Goal: Use online tool/utility: Utilize a website feature to perform a specific function

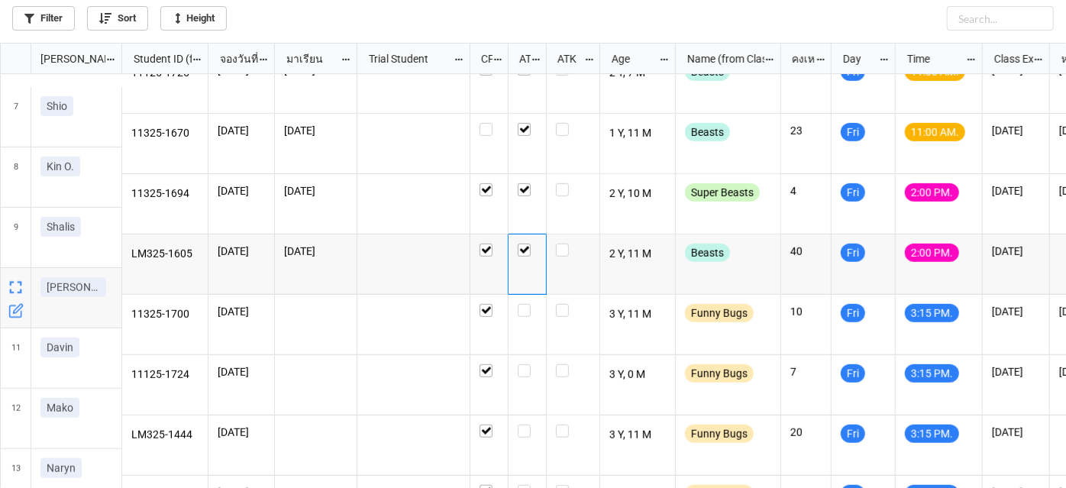
scroll to position [382, 0]
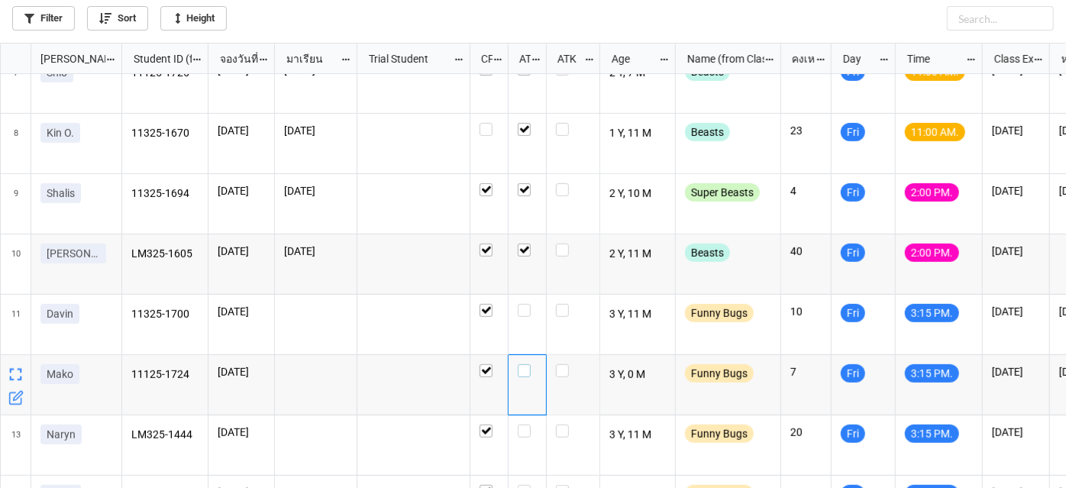
click at [524, 364] on label "grid" at bounding box center [527, 364] width 19 height 0
click at [528, 424] on label "grid" at bounding box center [527, 424] width 19 height 0
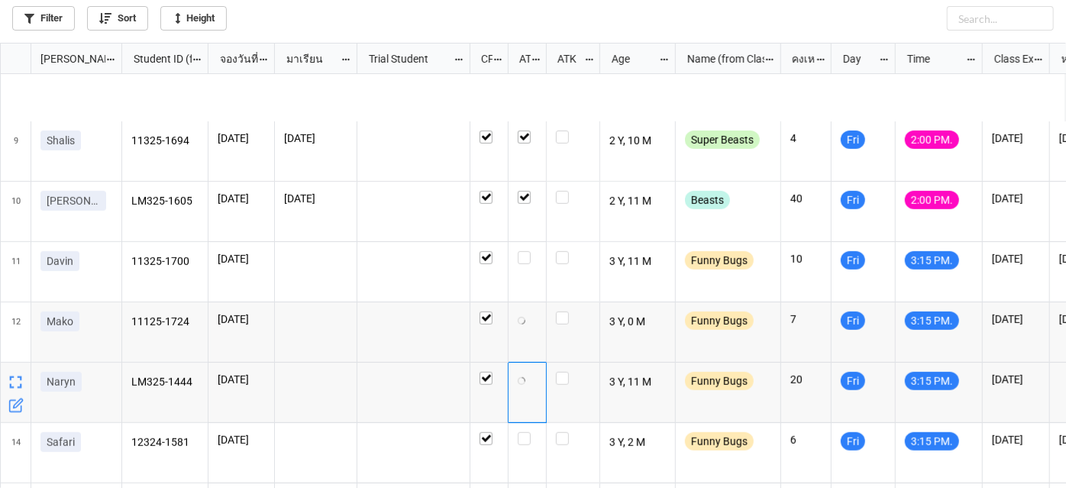
scroll to position [521, 0]
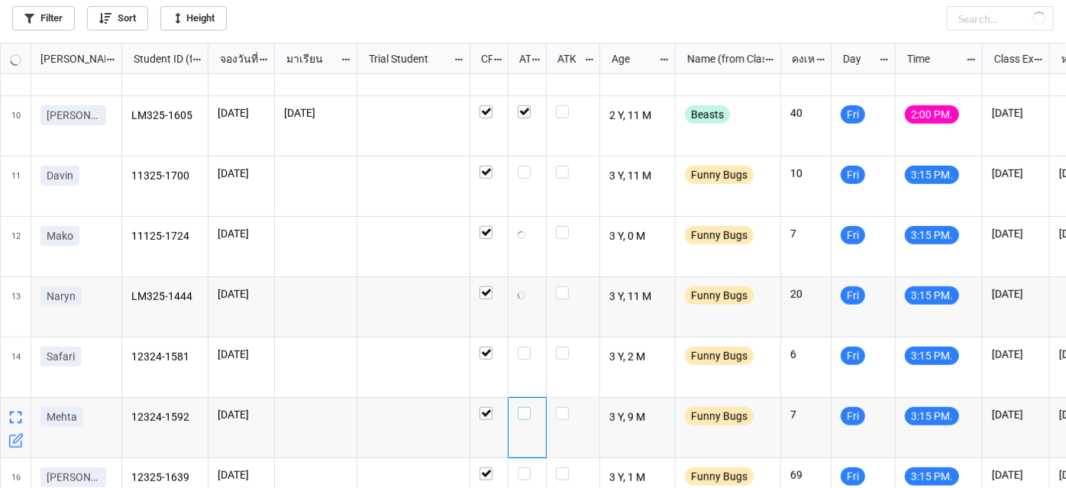
click at [523, 407] on label "grid" at bounding box center [527, 407] width 19 height 0
click at [527, 347] on div "grid" at bounding box center [527, 353] width 19 height 13
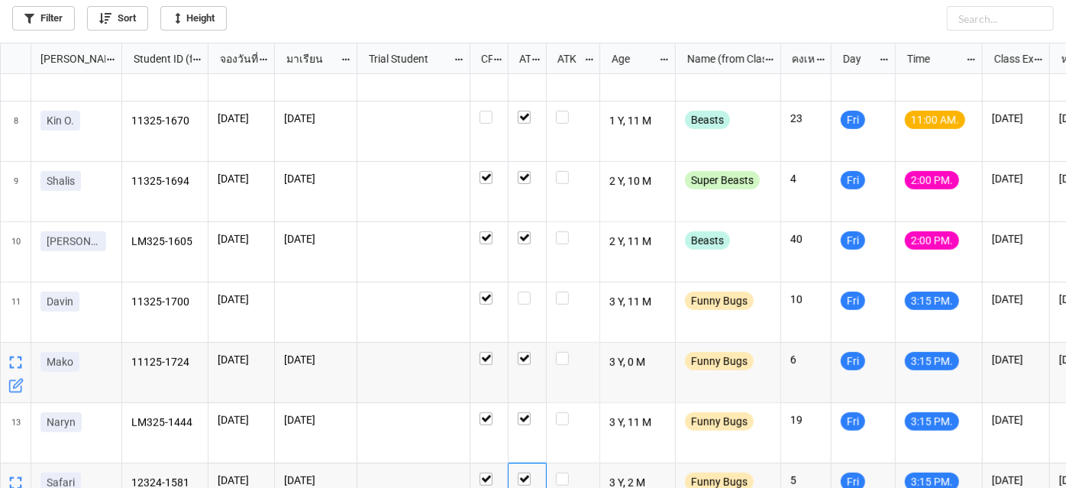
scroll to position [313, 0]
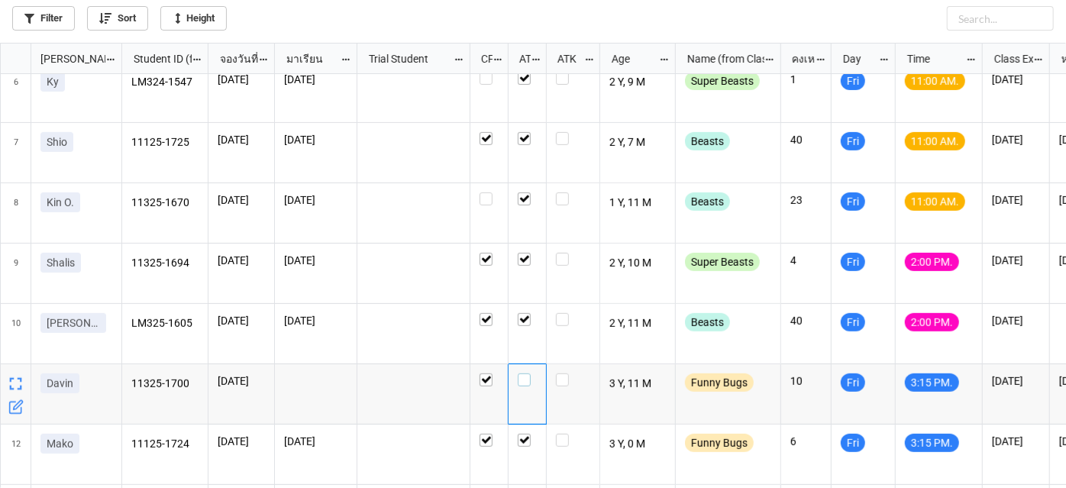
click at [521, 373] on label "grid" at bounding box center [527, 373] width 19 height 0
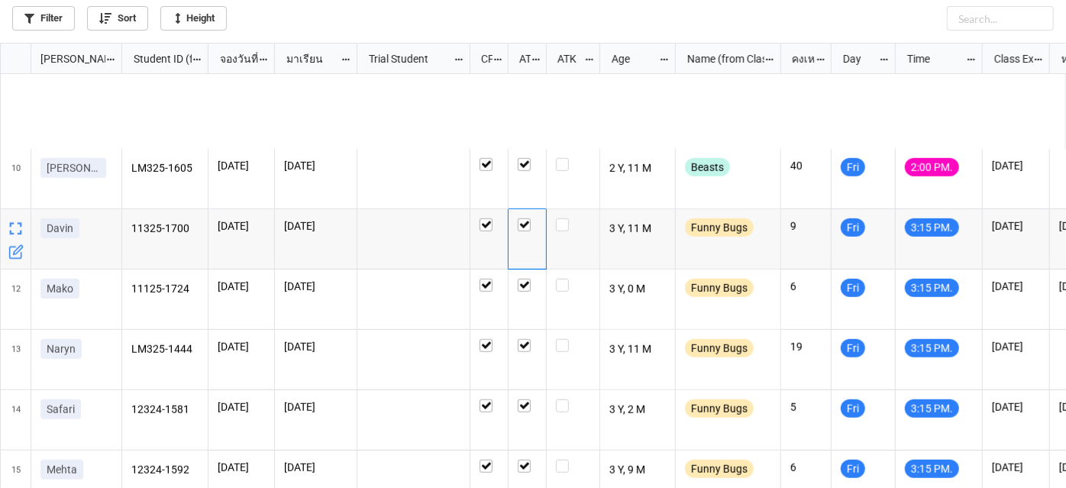
scroll to position [590, 0]
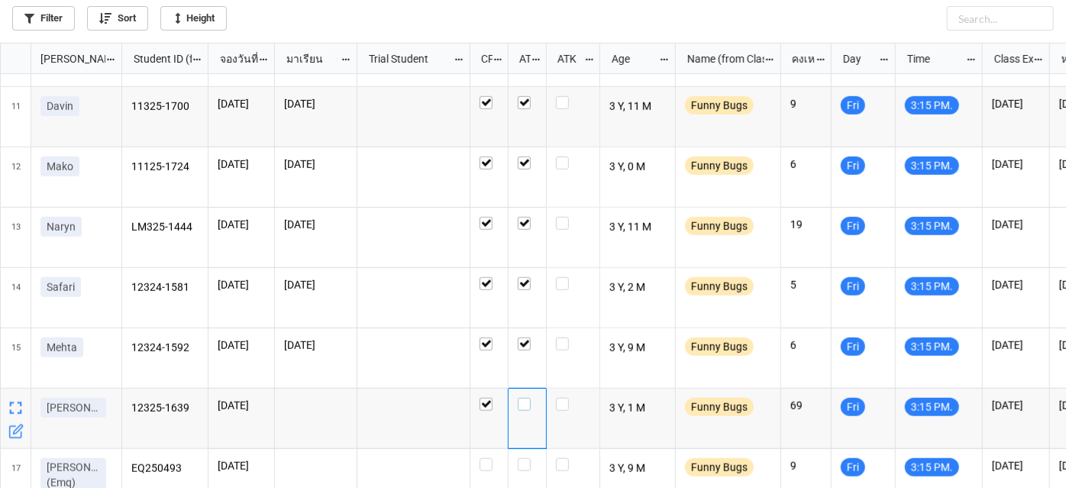
click at [521, 398] on label "grid" at bounding box center [527, 398] width 19 height 0
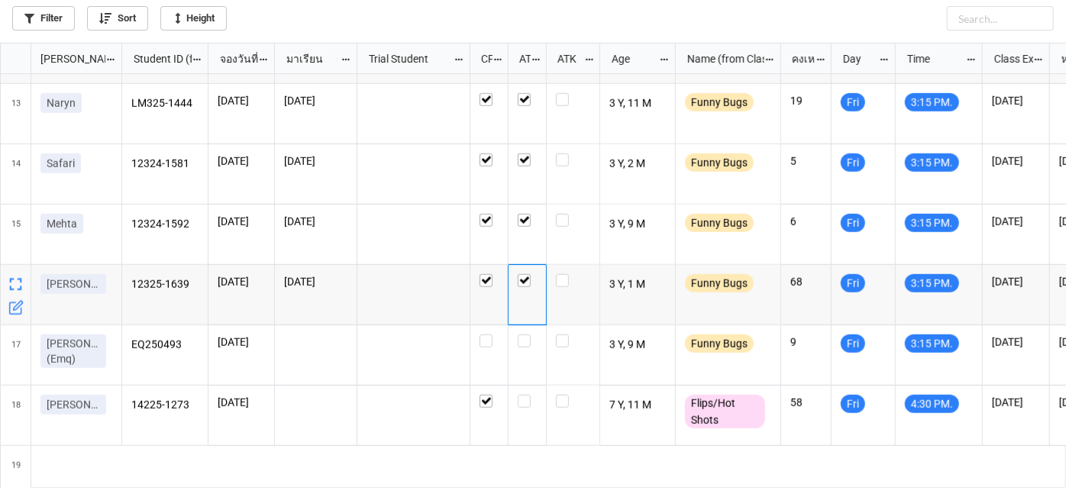
scroll to position [729, 0]
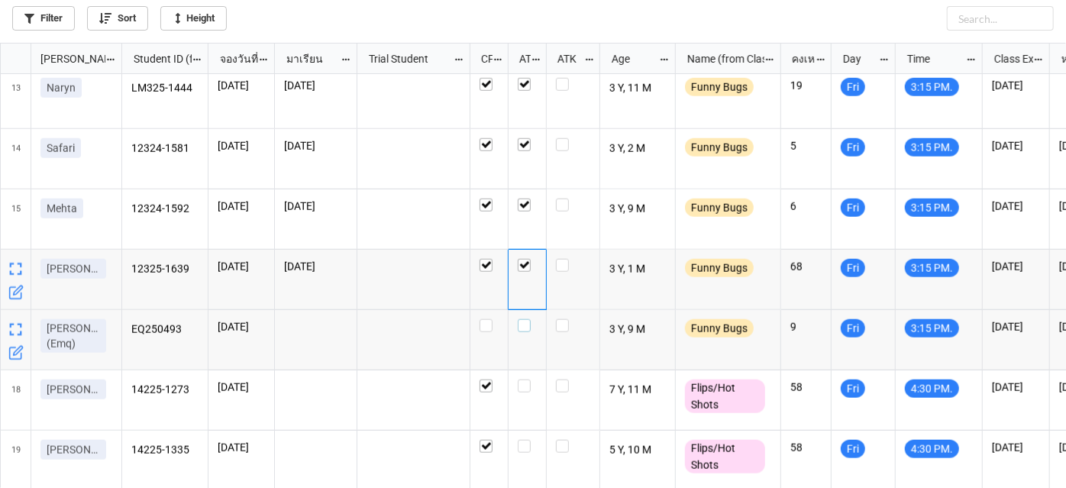
click at [521, 319] on label "grid" at bounding box center [527, 319] width 19 height 0
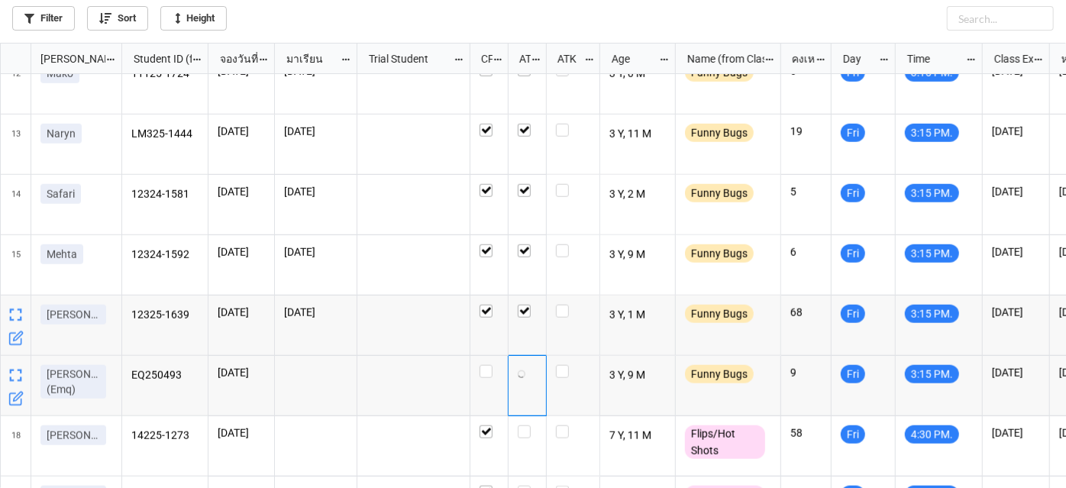
scroll to position [590, 0]
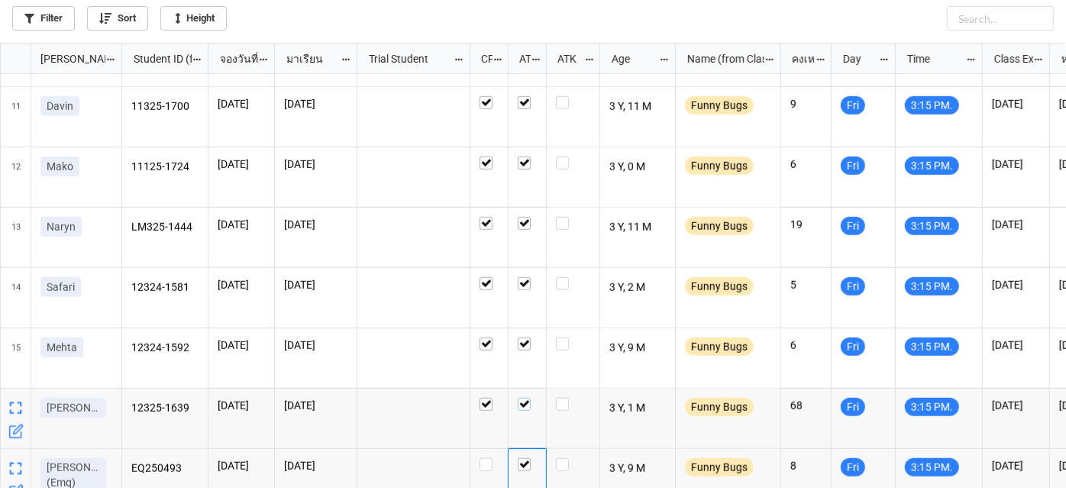
click at [523, 398] on label "grid" at bounding box center [527, 398] width 19 height 0
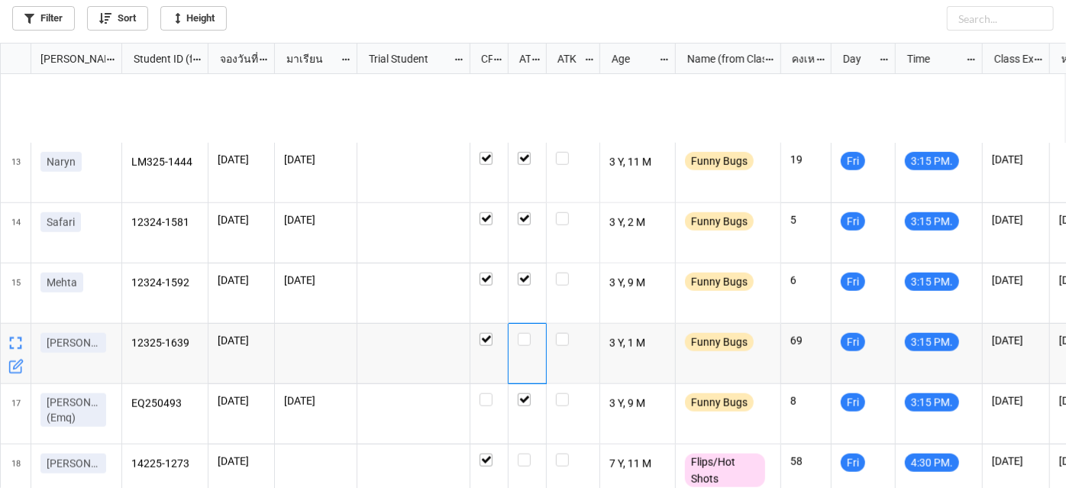
scroll to position [782, 0]
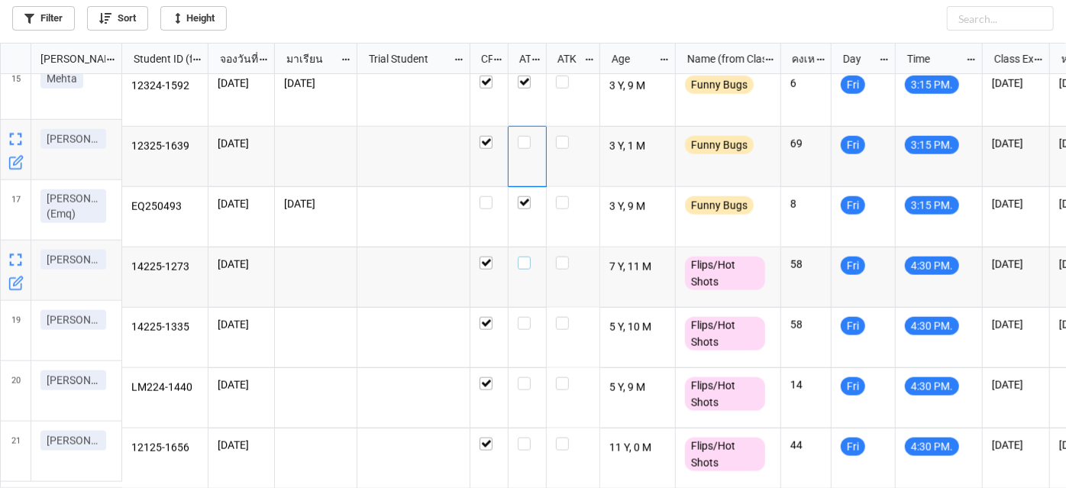
click at [530, 257] on label "grid" at bounding box center [527, 257] width 19 height 0
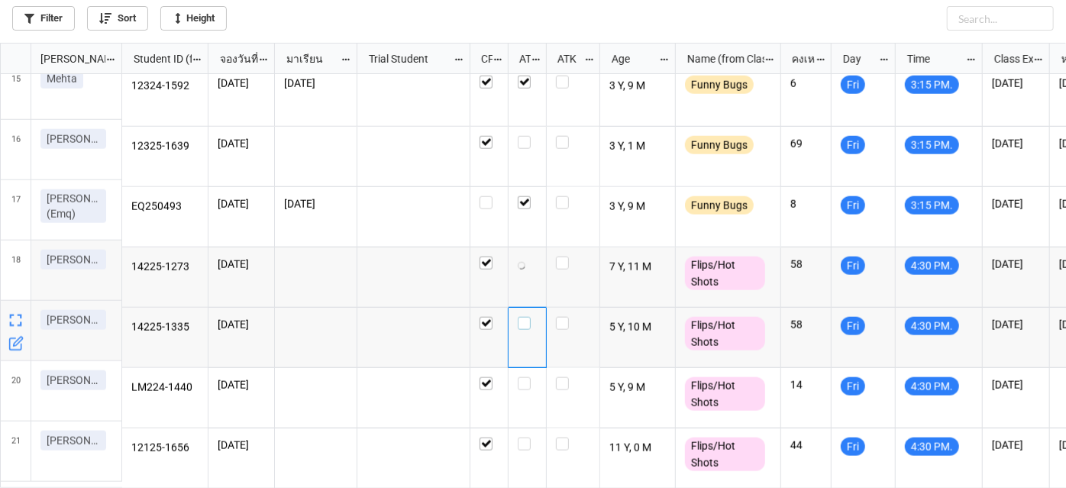
click at [525, 317] on label "grid" at bounding box center [527, 317] width 19 height 0
click at [519, 437] on label "grid" at bounding box center [527, 437] width 19 height 0
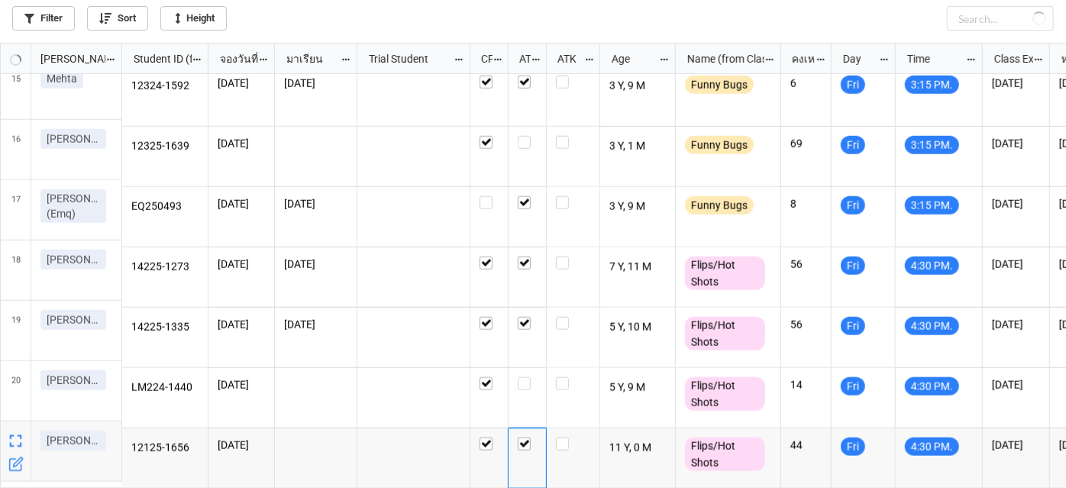
checkbox input "true"
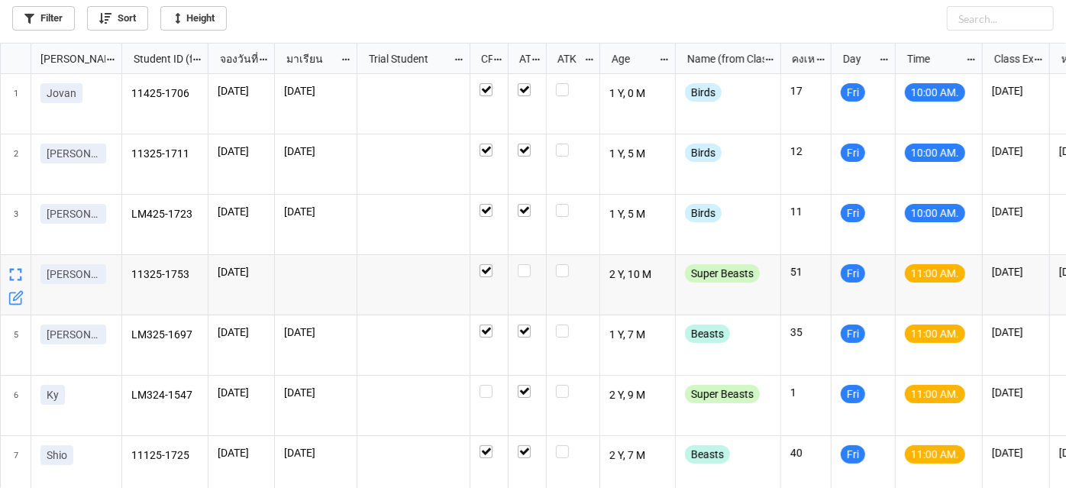
click at [16, 302] on icon "grid" at bounding box center [15, 297] width 15 height 15
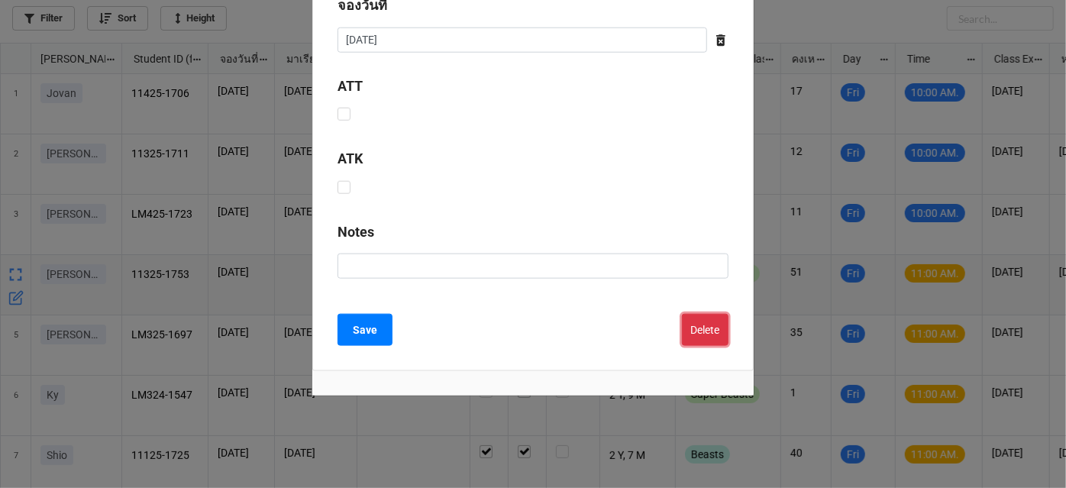
click at [706, 339] on button "Delete" at bounding box center [705, 330] width 47 height 32
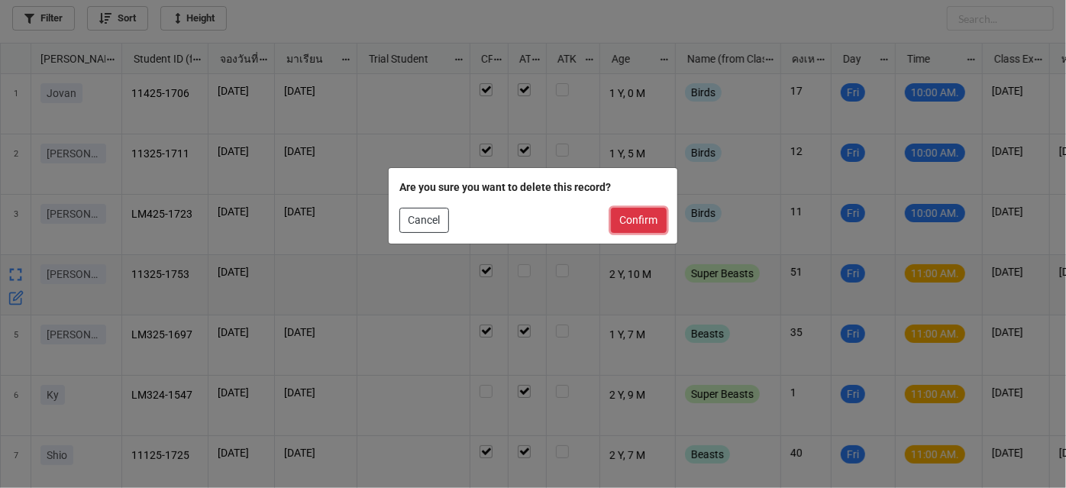
click at [665, 221] on button "Confirm" at bounding box center [639, 221] width 56 height 26
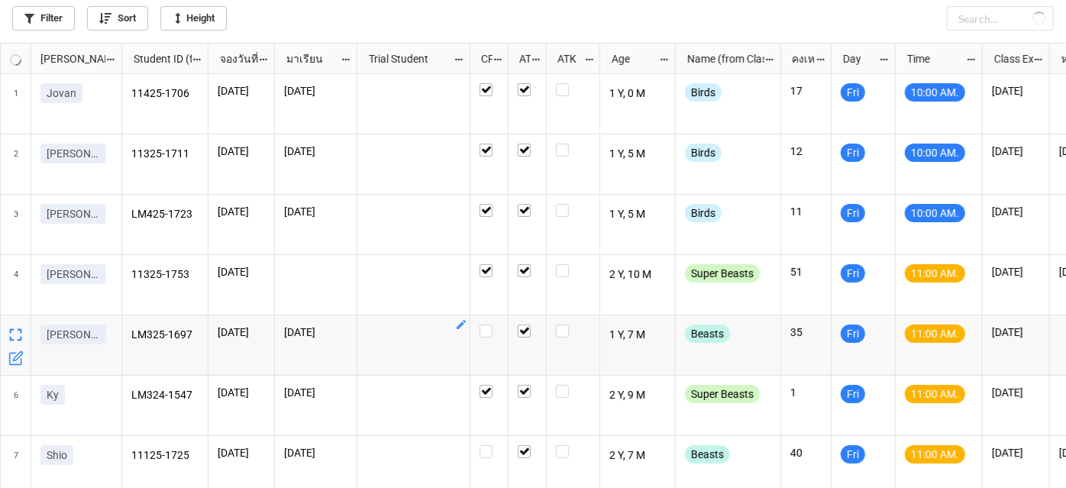
checkbox input "false"
checkbox input "true"
checkbox input "false"
checkbox input "true"
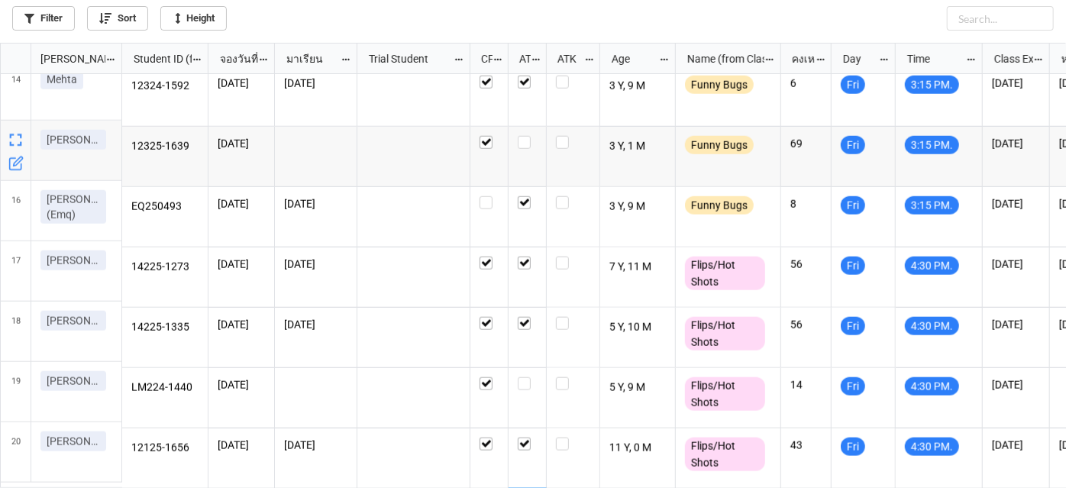
click at [16, 164] on icon "grid" at bounding box center [17, 161] width 9 height 9
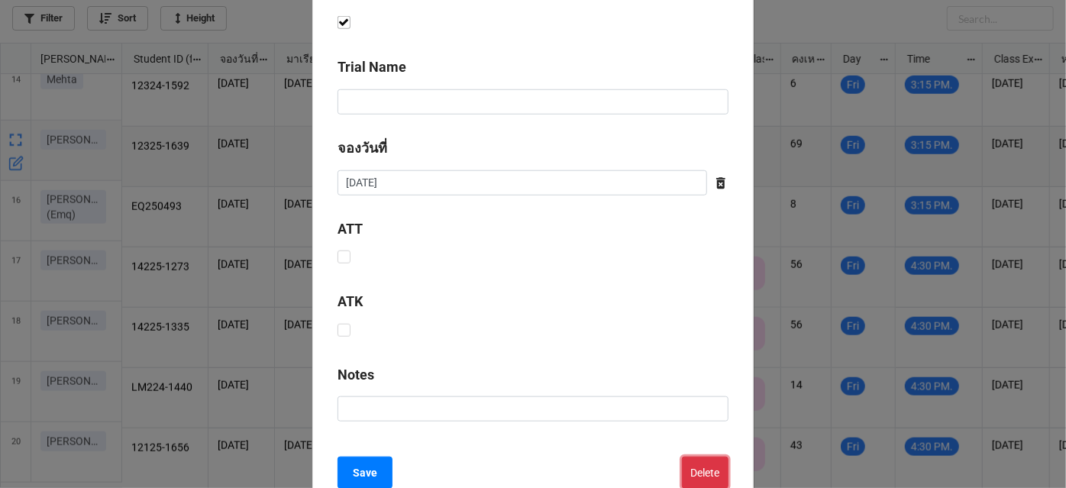
click at [690, 461] on button "Delete" at bounding box center [705, 473] width 47 height 32
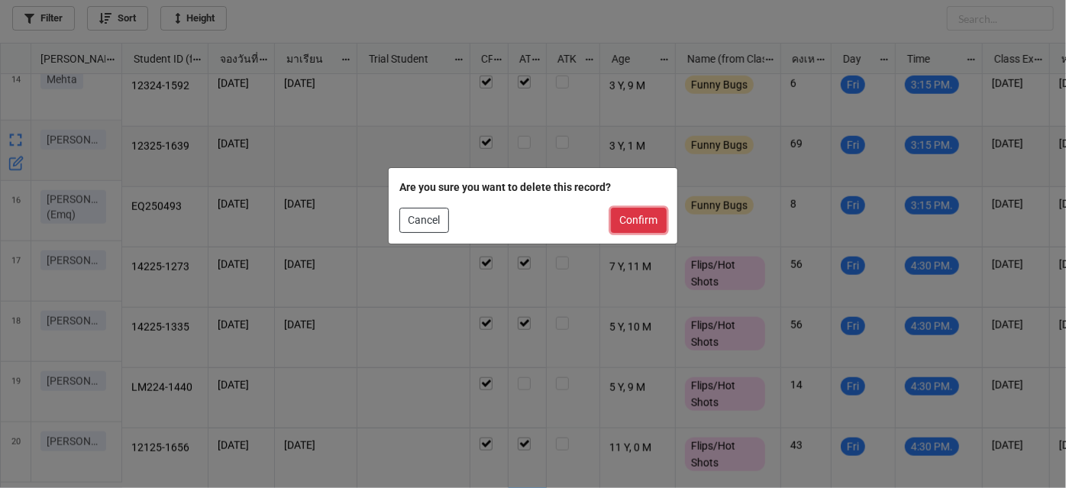
click at [648, 217] on button "Confirm" at bounding box center [639, 221] width 56 height 26
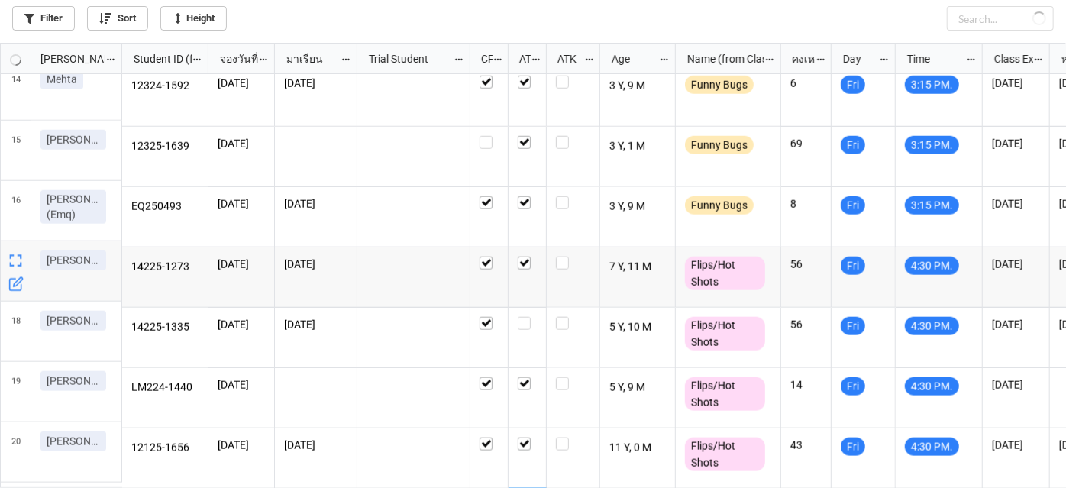
checkbox input "false"
checkbox input "true"
checkbox input "false"
checkbox input "true"
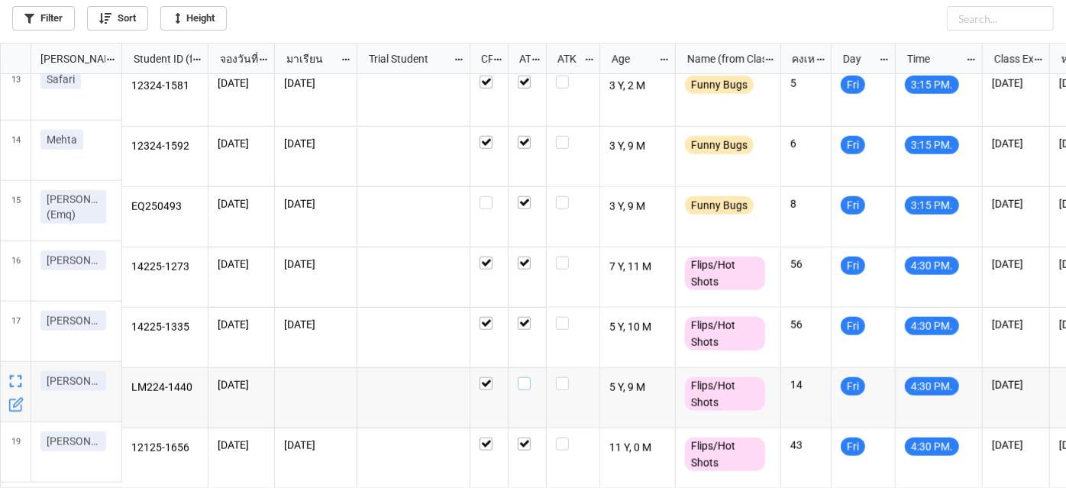
click at [523, 377] on label "grid" at bounding box center [527, 377] width 19 height 0
